Goal: Task Accomplishment & Management: Use online tool/utility

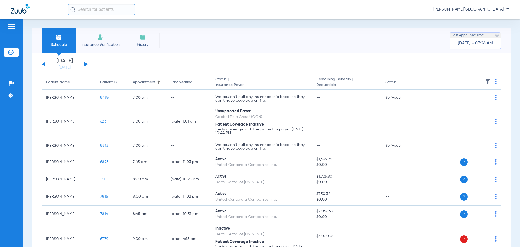
click at [101, 39] on img at bounding box center [101, 37] width 7 height 7
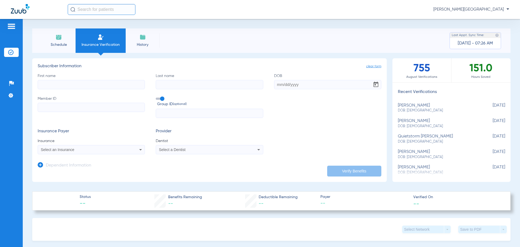
click at [77, 85] on input "First name" at bounding box center [91, 84] width 107 height 9
type input "[PERSON_NAME]"
click at [315, 84] on input "DOB" at bounding box center [327, 84] width 107 height 9
type input "[DATE]"
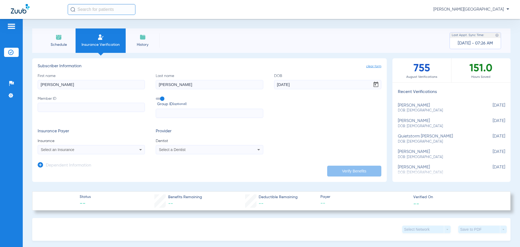
click at [58, 106] on input "Member ID" at bounding box center [91, 107] width 107 height 9
type input "903775539"
click at [82, 150] on div "Select an Insurance" at bounding box center [81, 150] width 81 height 4
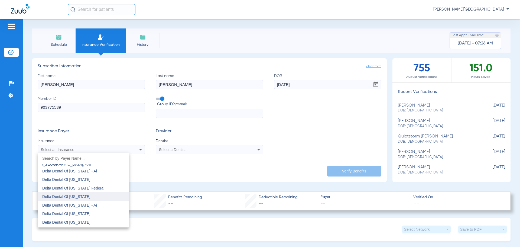
scroll to position [1057, 0]
click at [82, 179] on span "Delta Dental Of [US_STATE] Federal" at bounding box center [73, 179] width 62 height 4
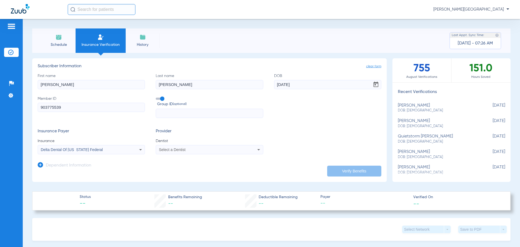
click at [255, 148] on icon at bounding box center [258, 149] width 7 height 7
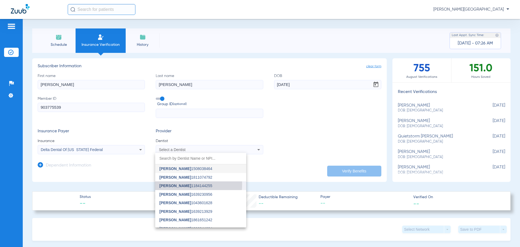
click at [173, 184] on span "[PERSON_NAME]" at bounding box center [176, 185] width 32 height 4
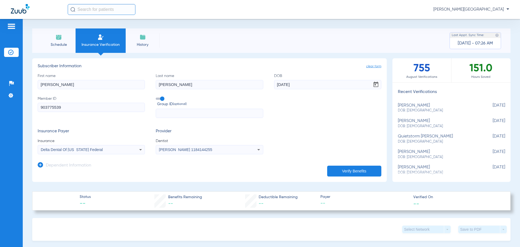
click at [352, 170] on button "Verify Benefits" at bounding box center [354, 171] width 54 height 11
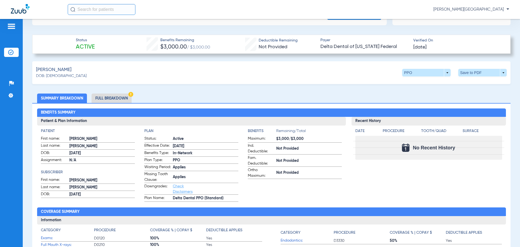
scroll to position [163, 0]
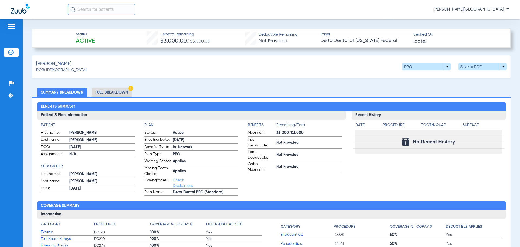
click at [117, 92] on li "Full Breakdown" at bounding box center [112, 92] width 40 height 9
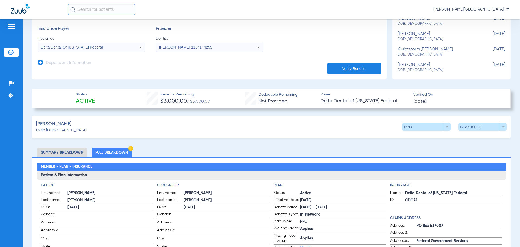
scroll to position [0, 0]
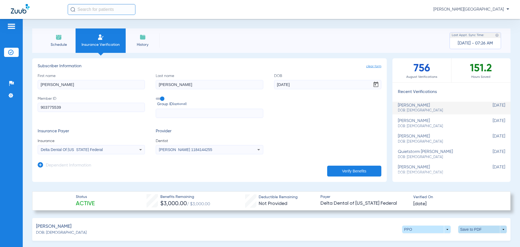
click at [490, 228] on span at bounding box center [482, 229] width 48 height 8
click at [443, 241] on span "Save to PDF" at bounding box center [437, 240] width 21 height 4
click at [449, 32] on div "Creating PDF" at bounding box center [473, 34] width 63 height 5
